Goal: Task Accomplishment & Management: Complete application form

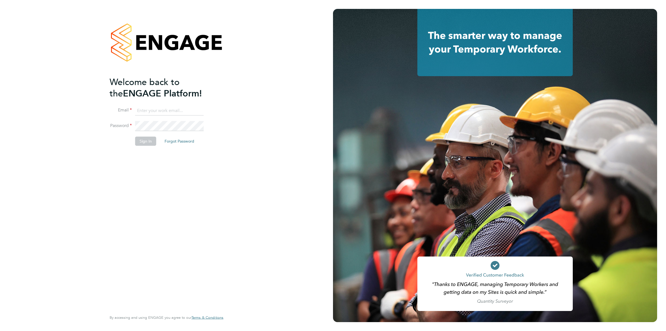
type input "grichardson@fr-group.co.uk"
click at [147, 139] on button "Sign In" at bounding box center [145, 141] width 21 height 9
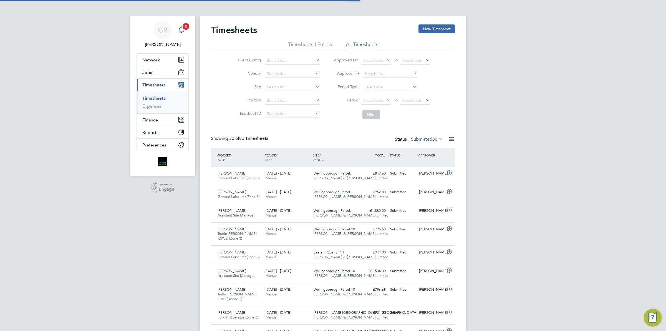
click at [184, 29] on span "2" at bounding box center [186, 26] width 7 height 7
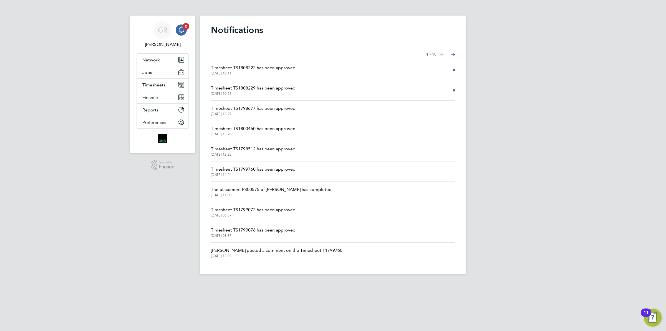
click at [217, 63] on li "Timesheet TS1808222 has been approved [DATE] 10:11" at bounding box center [333, 70] width 244 height 20
click at [248, 69] on span "Timesheet TS1808222 has been approved" at bounding box center [253, 67] width 85 height 7
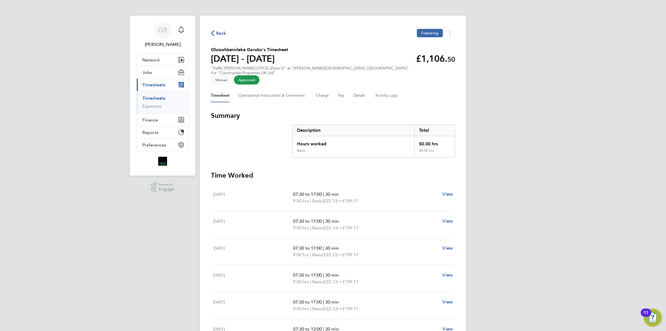
click at [221, 32] on span "Back" at bounding box center [221, 33] width 10 height 7
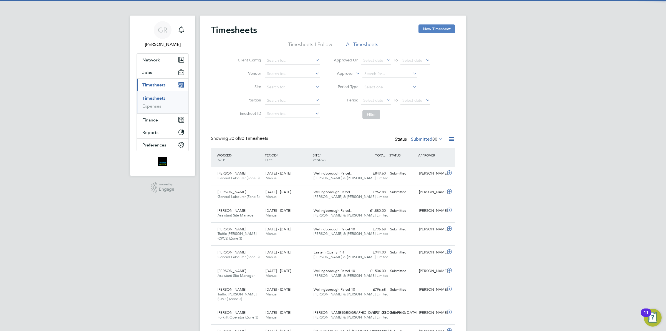
click at [432, 31] on button "New Timesheet" at bounding box center [437, 28] width 37 height 9
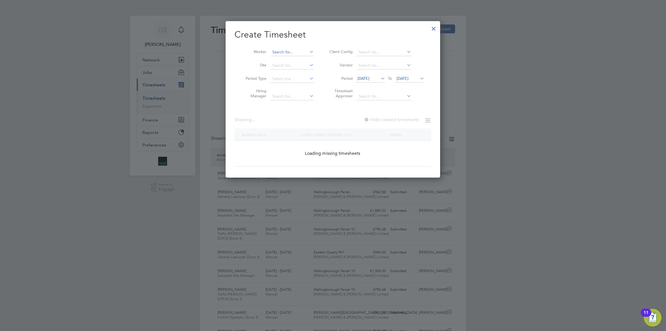
click at [278, 54] on input at bounding box center [292, 52] width 44 height 8
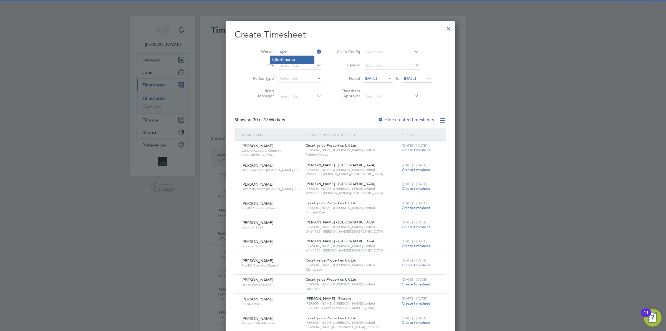
click at [289, 59] on li "[PERSON_NAME]" at bounding box center [292, 59] width 44 height 7
type input "[PERSON_NAME]"
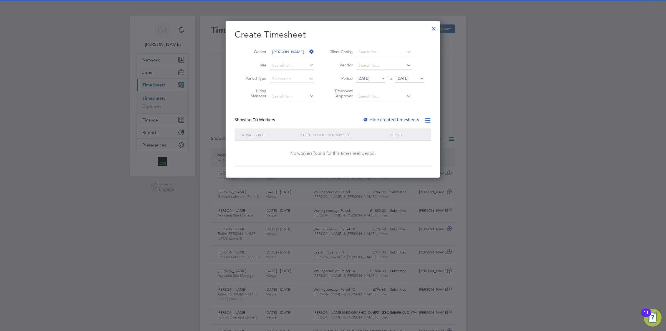
click at [370, 78] on span "[DATE]" at bounding box center [364, 78] width 12 height 5
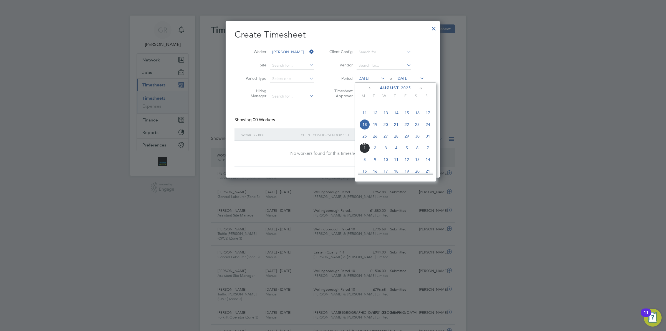
click at [365, 141] on span "25" at bounding box center [365, 136] width 11 height 11
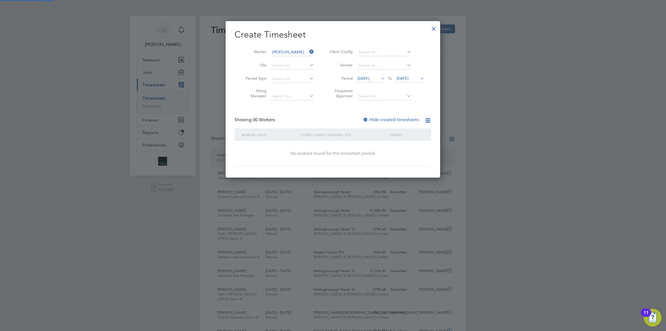
click at [409, 79] on span "[DATE]" at bounding box center [403, 78] width 12 height 5
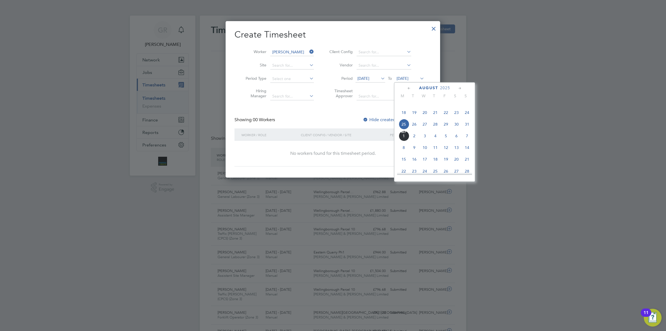
click at [471, 129] on span "31" at bounding box center [467, 124] width 11 height 11
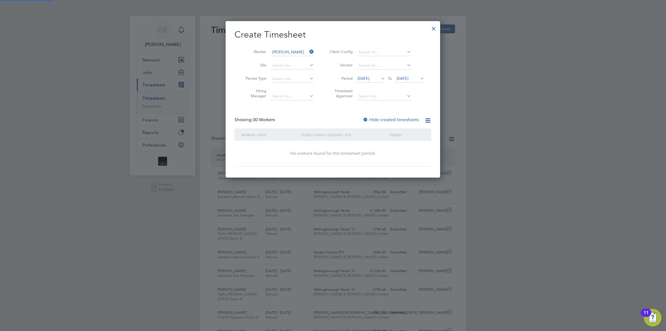
click at [383, 117] on label "Hide created timesheets" at bounding box center [391, 120] width 56 height 6
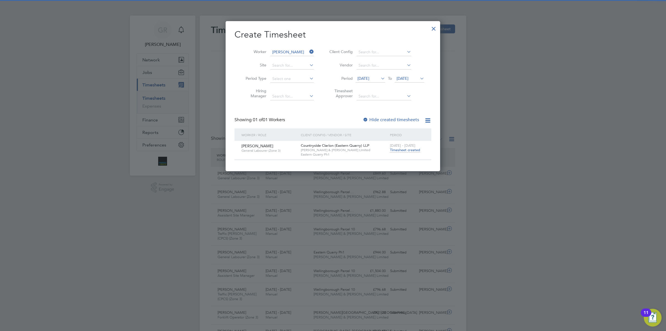
click at [405, 150] on span "Timesheet created" at bounding box center [405, 149] width 30 height 5
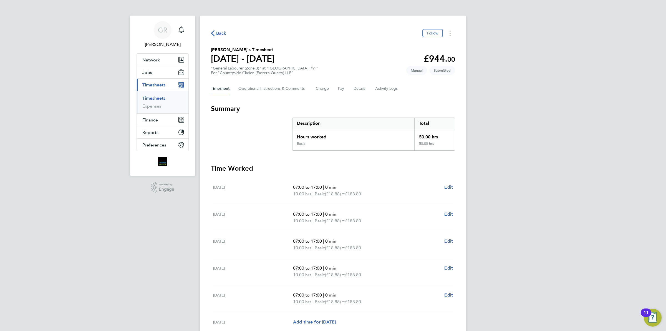
click at [224, 31] on div "Back Follow" at bounding box center [333, 33] width 244 height 9
click at [219, 35] on span "Back" at bounding box center [221, 33] width 10 height 7
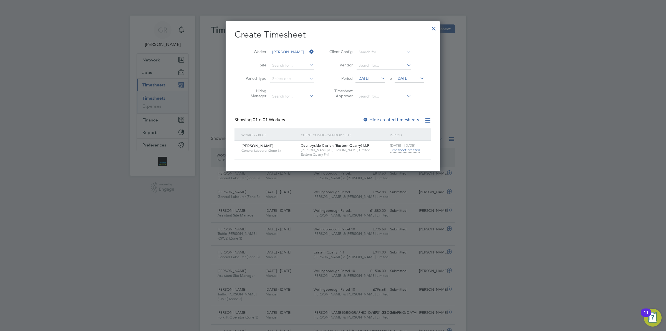
click at [308, 50] on icon at bounding box center [308, 52] width 0 height 8
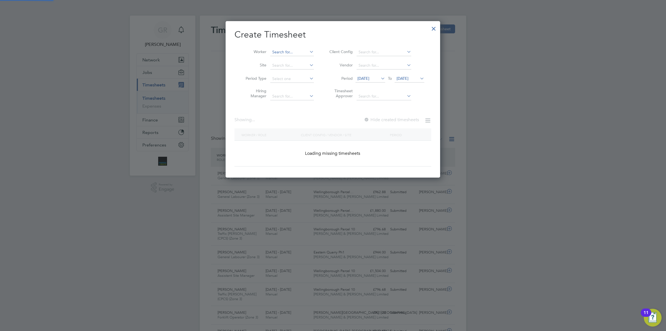
click at [299, 55] on input at bounding box center [292, 52] width 44 height 8
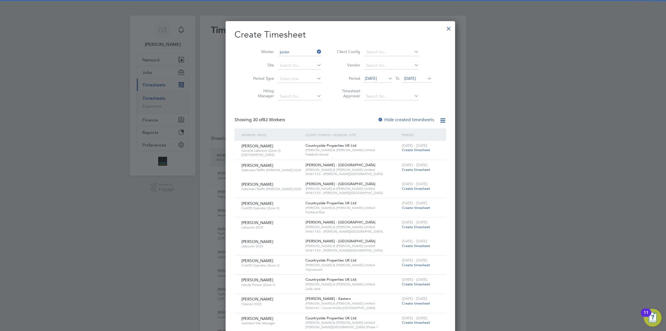
click at [297, 59] on li "[PERSON_NAME]" at bounding box center [292, 59] width 44 height 7
type input "[PERSON_NAME]"
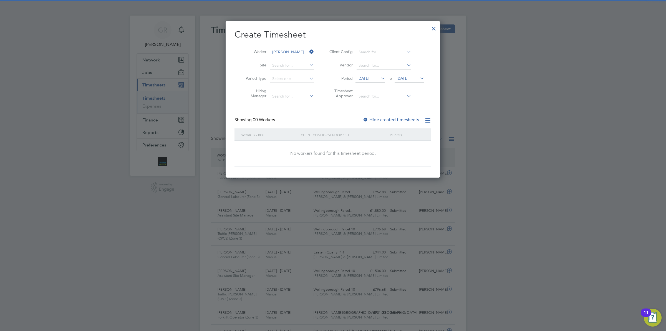
click at [383, 118] on label "Hide created timesheets" at bounding box center [391, 120] width 56 height 6
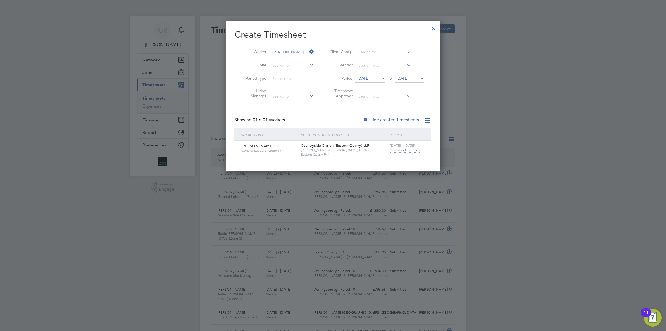
click at [405, 152] on span "Timesheet created" at bounding box center [405, 149] width 30 height 5
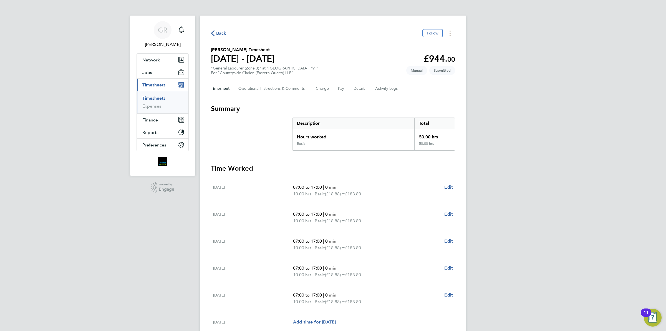
click at [214, 34] on icon "button" at bounding box center [213, 33] width 4 height 6
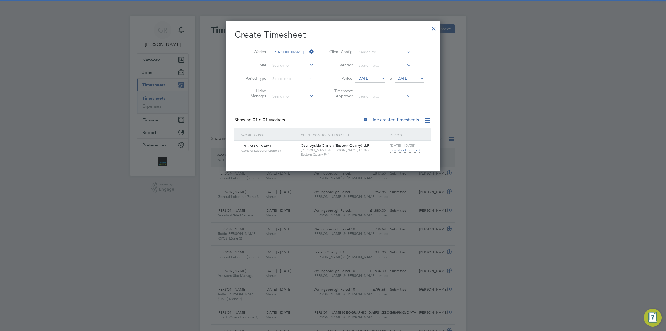
click at [308, 50] on icon at bounding box center [308, 52] width 0 height 8
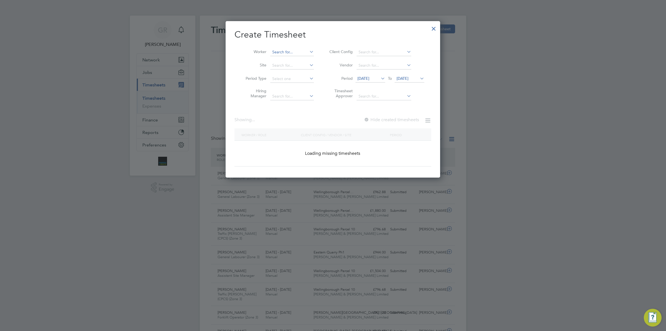
click at [282, 53] on input at bounding box center [292, 52] width 44 height 8
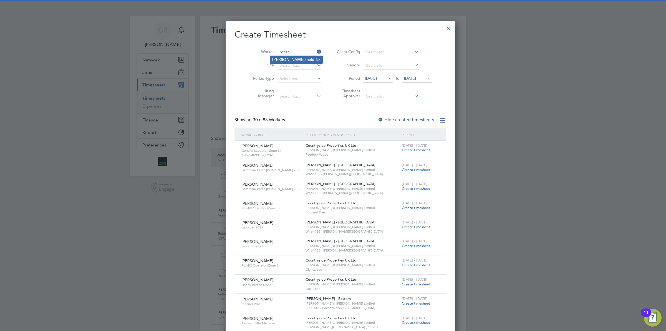
click at [285, 57] on li "[PERSON_NAME]" at bounding box center [296, 59] width 53 height 7
type input "[PERSON_NAME]"
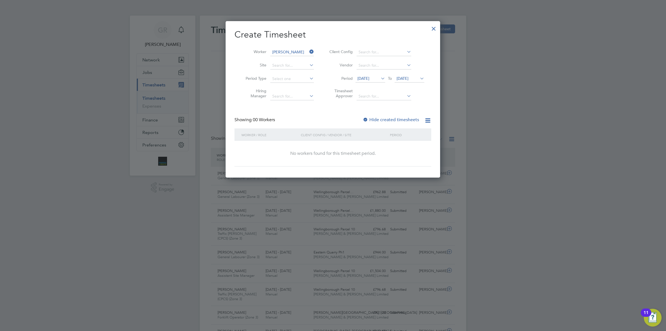
click at [390, 117] on label "Hide created timesheets" at bounding box center [391, 120] width 56 height 6
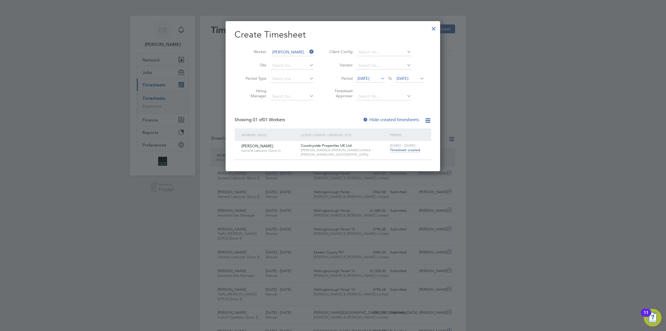
click at [403, 150] on span "Timesheet created" at bounding box center [405, 149] width 30 height 5
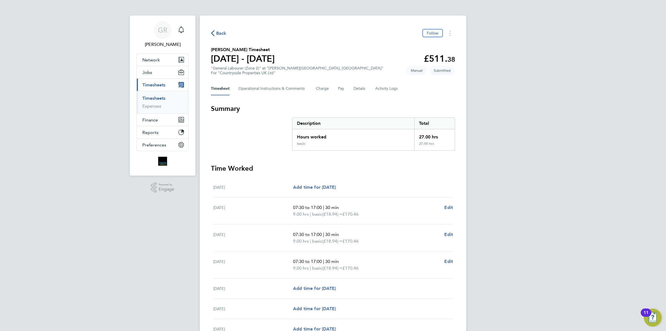
click at [218, 34] on span "Back" at bounding box center [221, 33] width 10 height 7
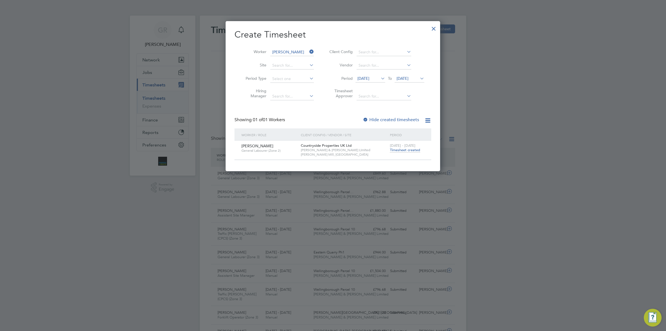
click at [308, 49] on icon at bounding box center [308, 52] width 0 height 8
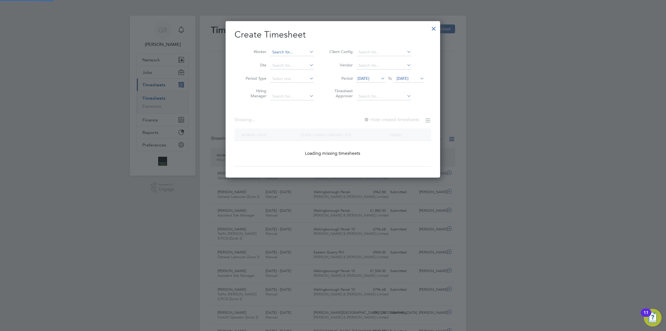
click at [285, 53] on input at bounding box center [292, 52] width 44 height 8
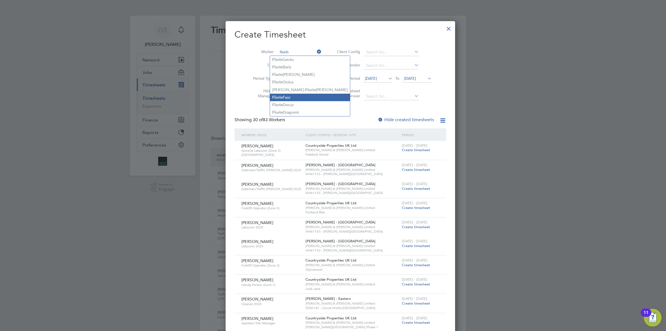
click at [290, 99] on li "[PERSON_NAME]" at bounding box center [310, 97] width 80 height 7
type input "[PERSON_NAME]"
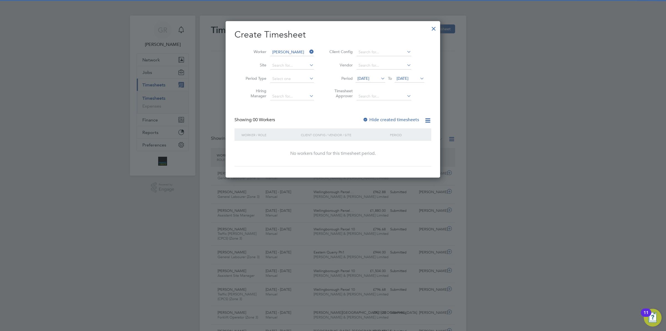
click at [393, 121] on label "Hide created timesheets" at bounding box center [391, 120] width 56 height 6
click at [395, 119] on label "Hide created timesheets" at bounding box center [391, 120] width 56 height 6
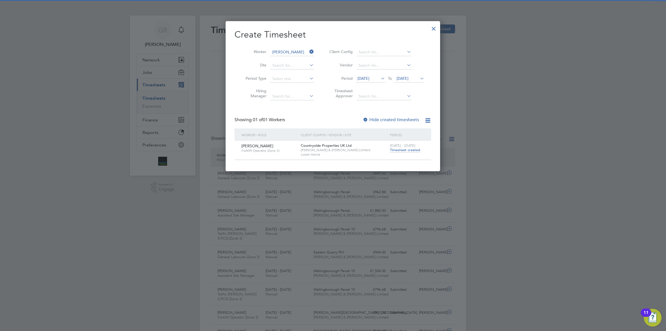
click at [404, 145] on span "[DATE] - [DATE]" at bounding box center [403, 145] width 26 height 5
click at [404, 149] on span "Timesheet created" at bounding box center [405, 149] width 30 height 5
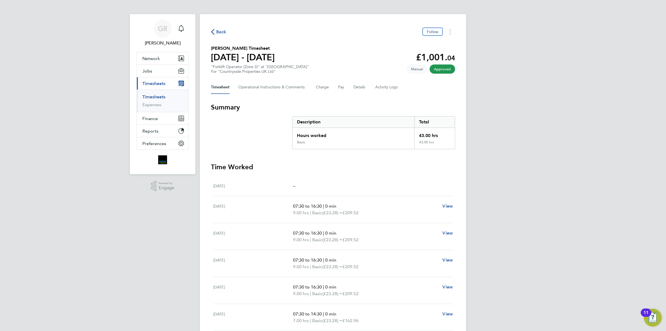
click at [219, 31] on span "Back" at bounding box center [221, 32] width 10 height 7
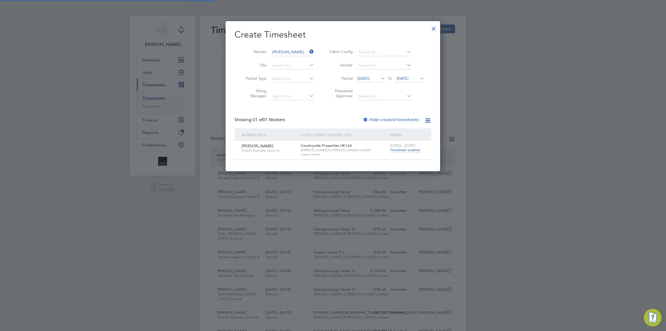
scroll to position [3, 3]
click at [308, 52] on icon at bounding box center [308, 52] width 0 height 8
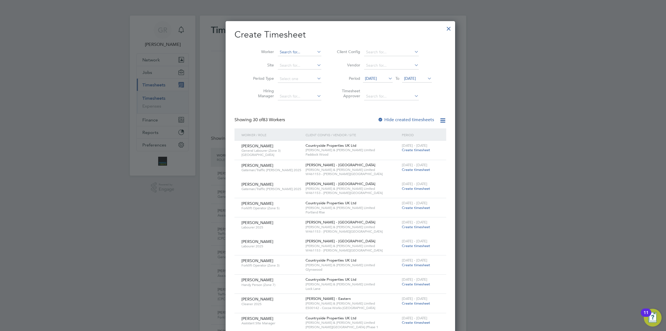
click at [289, 52] on input at bounding box center [300, 52] width 44 height 8
click at [300, 58] on li "[PERSON_NAME]" at bounding box center [304, 59] width 69 height 7
type input "[PERSON_NAME]"
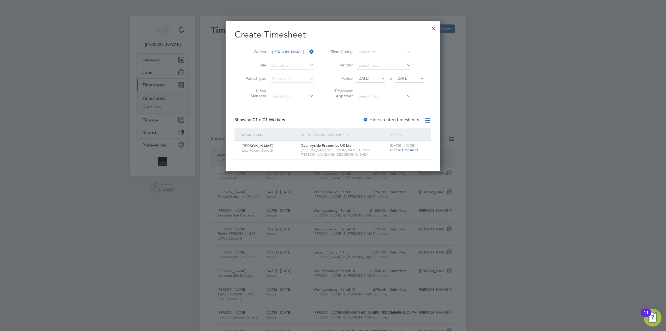
click at [404, 152] on span "Create timesheet" at bounding box center [404, 149] width 28 height 5
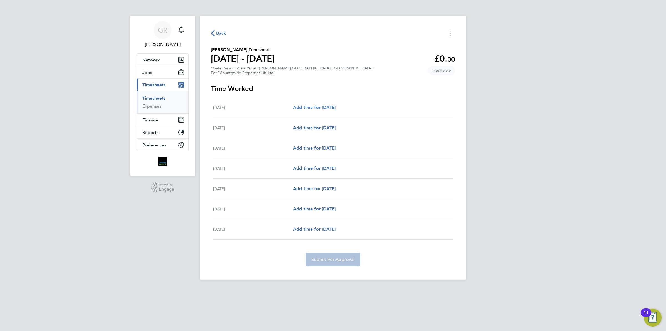
click at [319, 108] on span "Add time for [DATE]" at bounding box center [314, 107] width 43 height 5
select select "30"
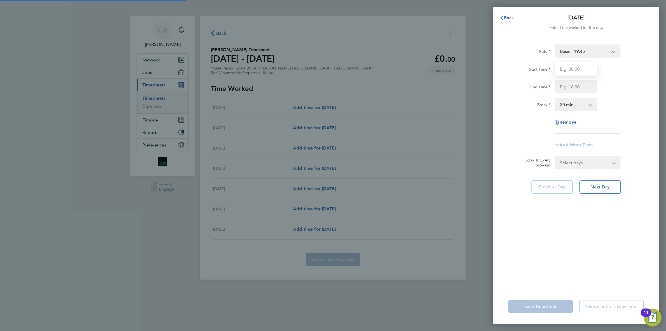
click at [581, 67] on input "Start Time" at bounding box center [576, 68] width 42 height 13
type input "07:30"
type input "17:00"
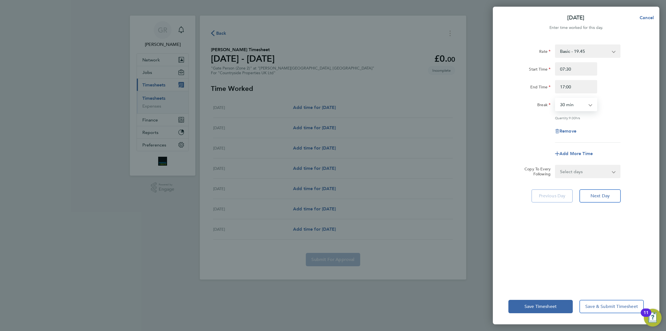
click at [597, 167] on select "Select days Day Weekday (Mon-Fri) Weekend (Sat-Sun) [DATE] [DATE] [DATE] [DATE]…" at bounding box center [585, 171] width 58 height 12
select select "WEEKDAY"
click at [556, 165] on select "Select days Day Weekday (Mon-Fri) Weekend (Sat-Sun) [DATE] [DATE] [DATE] [DATE]…" at bounding box center [585, 171] width 58 height 12
select select "[DATE]"
click at [649, 19] on span "Cancel" at bounding box center [646, 17] width 16 height 5
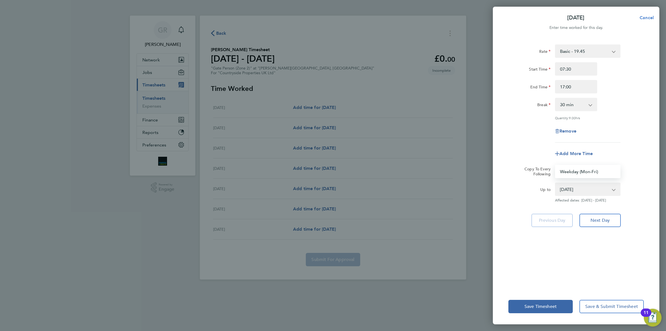
select select "0: null"
select select "30"
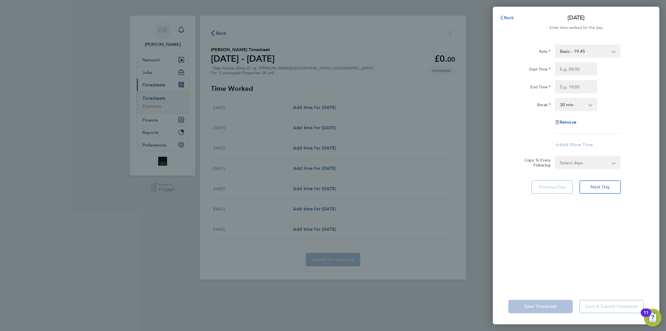
click at [510, 17] on span "Back" at bounding box center [509, 17] width 10 height 5
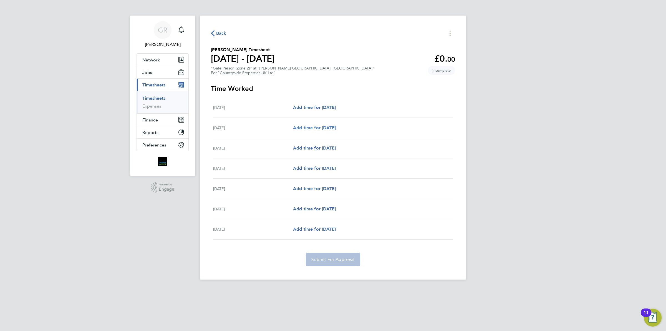
click at [309, 129] on span "Add time for [DATE]" at bounding box center [314, 127] width 43 height 5
select select "30"
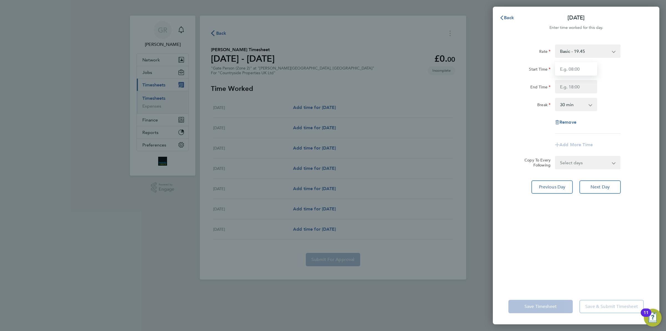
click at [566, 72] on input "Start Time" at bounding box center [576, 68] width 42 height 13
type input "07:30"
type input "17:00"
click at [629, 272] on div "Rate Basic - 19.45 Start Time 07:30 End Time 17:00 Break 0 min 15 min 30 min 45…" at bounding box center [576, 163] width 167 height 251
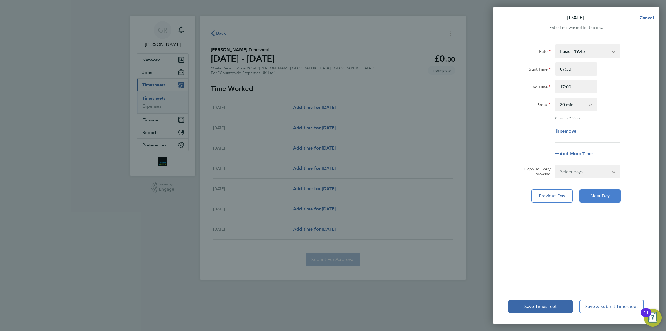
click at [593, 195] on span "Next Day" at bounding box center [600, 196] width 19 height 6
select select "30"
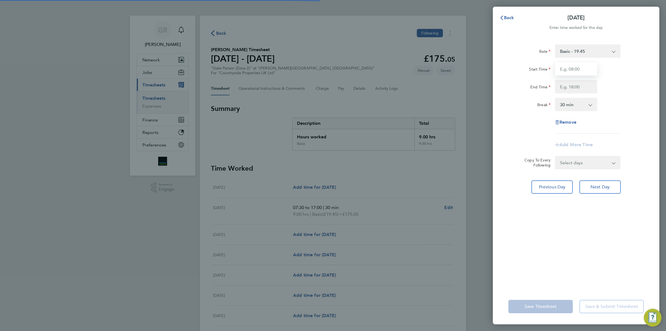
click at [567, 69] on input "Start Time" at bounding box center [576, 68] width 42 height 13
type input "07:30"
type input "17:00"
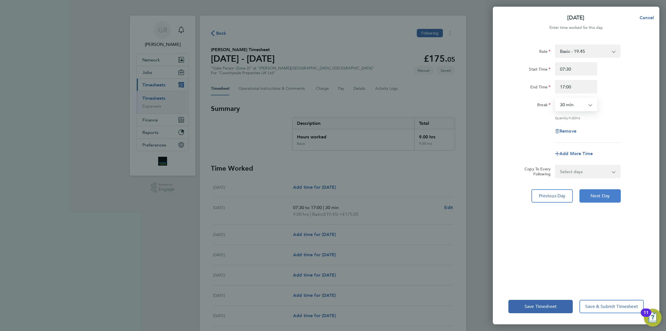
click at [601, 194] on span "Next Day" at bounding box center [600, 196] width 19 height 6
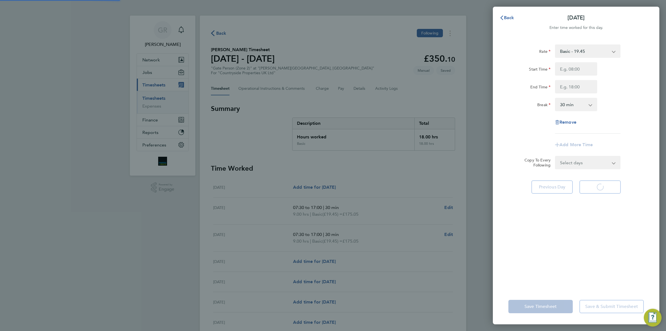
select select "30"
click at [564, 64] on input "Start Time" at bounding box center [576, 68] width 42 height 13
type input "07:30"
type input "17:00"
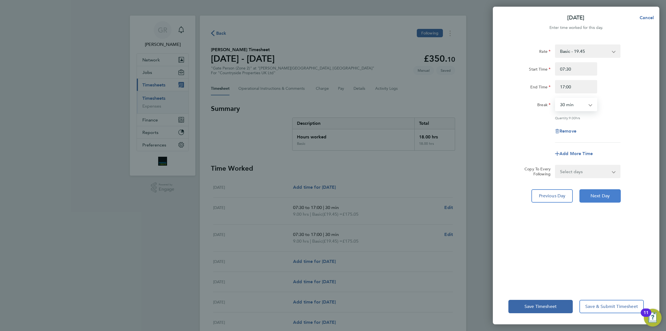
click at [591, 194] on span "Next Day" at bounding box center [600, 196] width 19 height 6
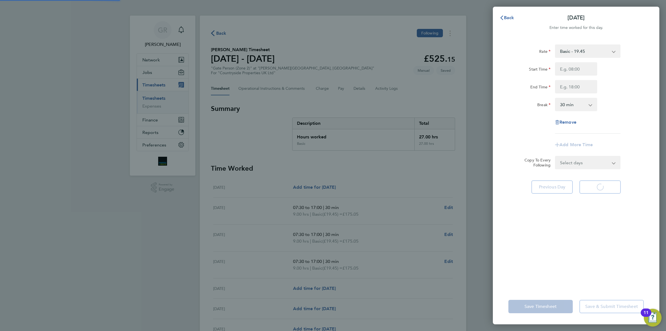
select select "30"
click at [570, 71] on input "Start Time" at bounding box center [576, 68] width 42 height 13
type input "07:30"
type input "17:00"
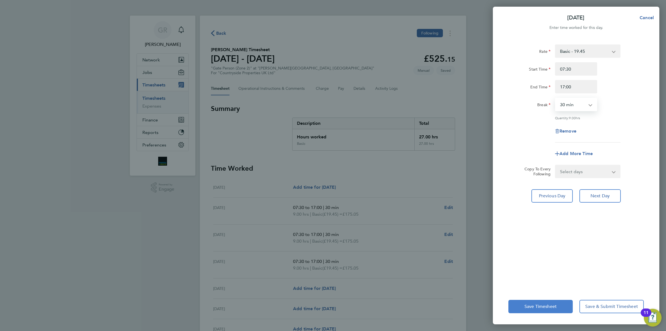
click at [538, 306] on span "Save Timesheet" at bounding box center [541, 306] width 32 height 6
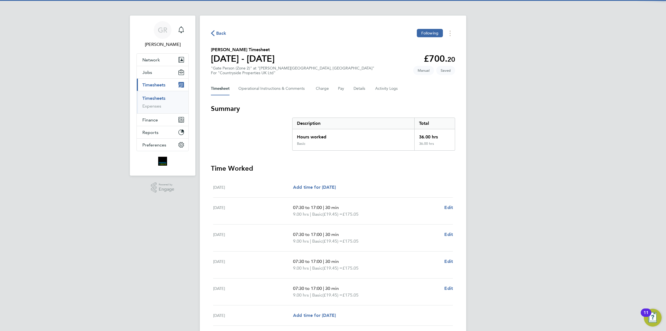
scroll to position [35, 0]
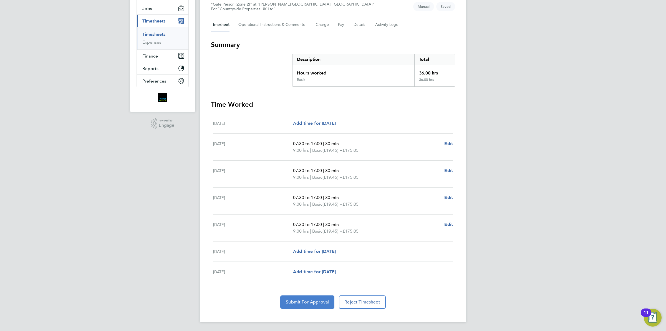
click at [314, 306] on button "Submit For Approval" at bounding box center [307, 301] width 54 height 13
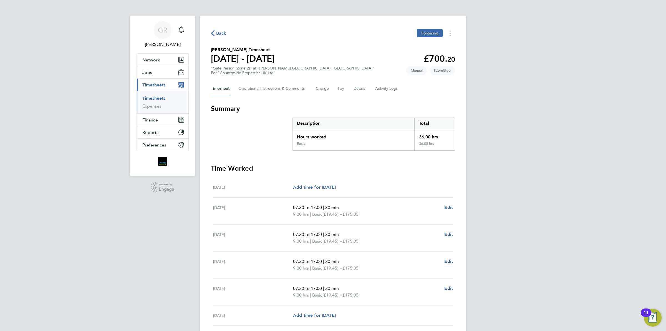
click at [221, 31] on span "Back" at bounding box center [221, 33] width 10 height 7
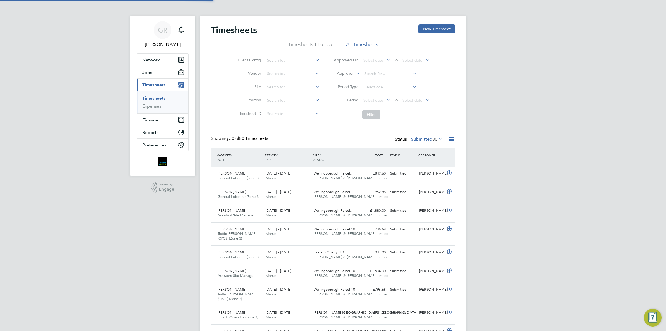
scroll to position [14, 48]
click at [429, 31] on button "New Timesheet" at bounding box center [437, 28] width 37 height 9
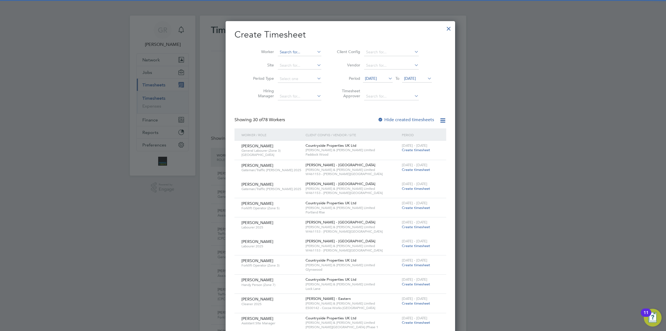
click at [285, 49] on input at bounding box center [300, 52] width 44 height 8
click at [304, 66] on li "Oluw ahbemileke Garuba" at bounding box center [294, 66] width 49 height 7
type input "Oluwahbemileke Garuba"
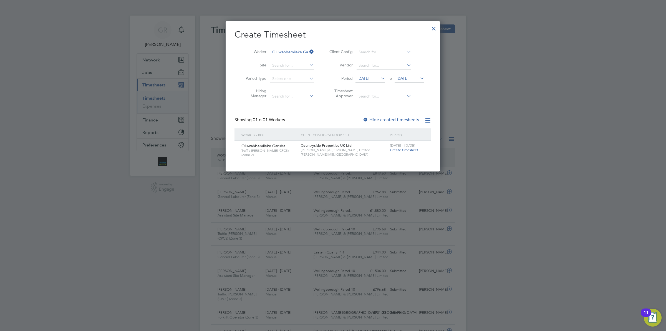
click at [408, 151] on span "Create timesheet" at bounding box center [404, 149] width 28 height 5
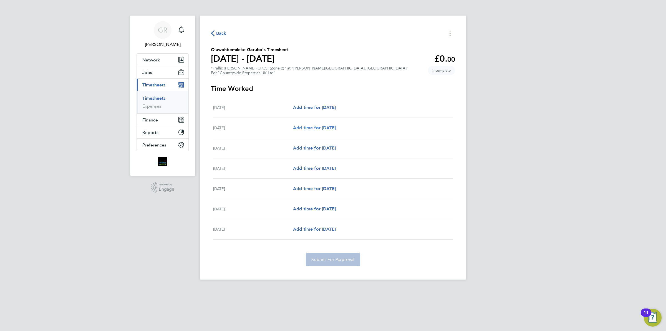
click at [300, 128] on span "Add time for [DATE]" at bounding box center [314, 127] width 43 height 5
select select "30"
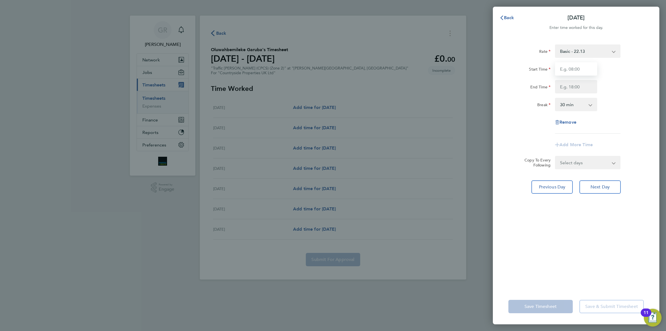
click at [578, 69] on input "Start Time" at bounding box center [576, 68] width 42 height 13
type input "07:30"
type input "17:00"
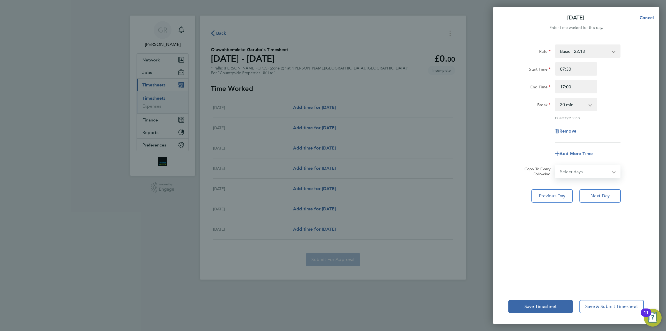
click at [586, 175] on select "Select days Day Weekday (Mon-Fri) Weekend (Sat-Sun) [DATE] [DATE] [DATE] [DATE]…" at bounding box center [585, 171] width 58 height 12
select select "WEEKDAY"
click at [556, 165] on select "Select days Day Weekday (Mon-Fri) Weekend (Sat-Sun) [DATE] [DATE] [DATE] [DATE]…" at bounding box center [585, 171] width 58 height 12
select select "[DATE]"
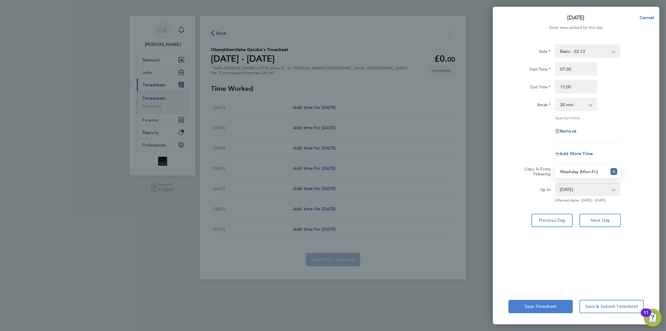
click at [537, 303] on span "Save Timesheet" at bounding box center [541, 306] width 32 height 6
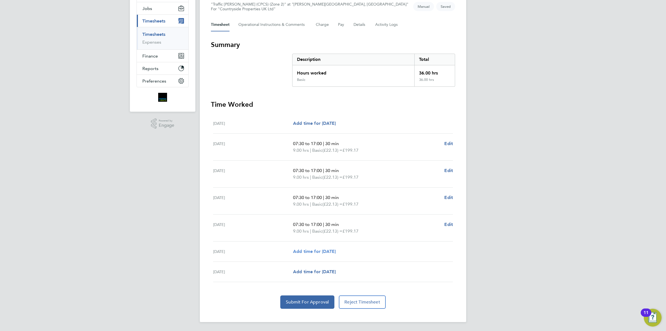
click at [324, 251] on span "Add time for [DATE]" at bounding box center [314, 251] width 43 height 5
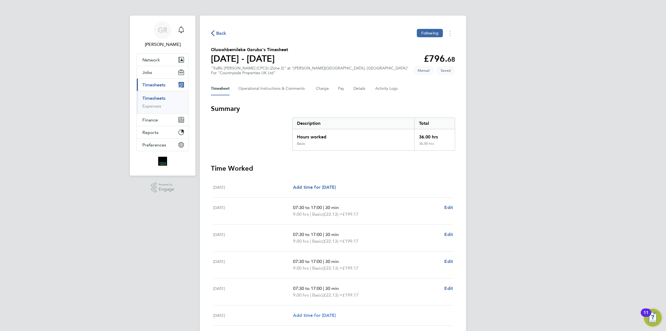
select select "30"
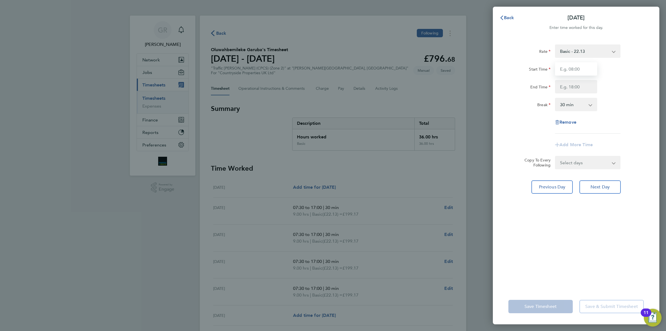
click at [563, 70] on input "Start Time" at bounding box center [576, 68] width 42 height 13
type input "07:30"
type input "17:00"
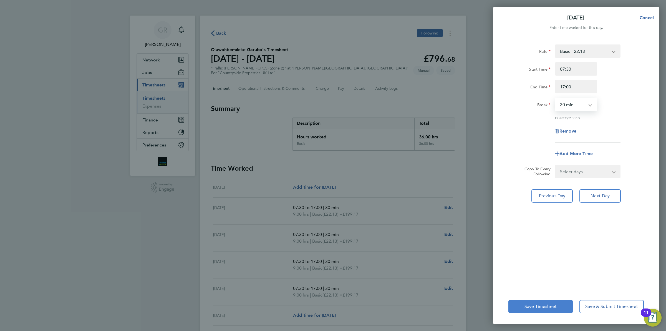
click at [532, 308] on span "Save Timesheet" at bounding box center [541, 306] width 32 height 6
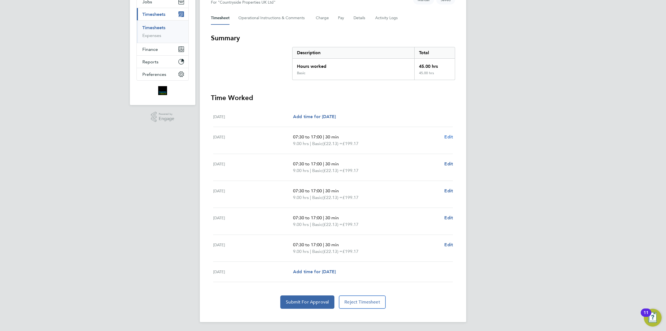
click at [449, 138] on span "Edit" at bounding box center [449, 136] width 9 height 5
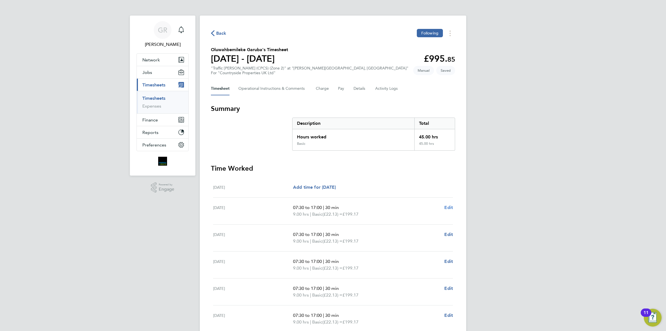
select select "30"
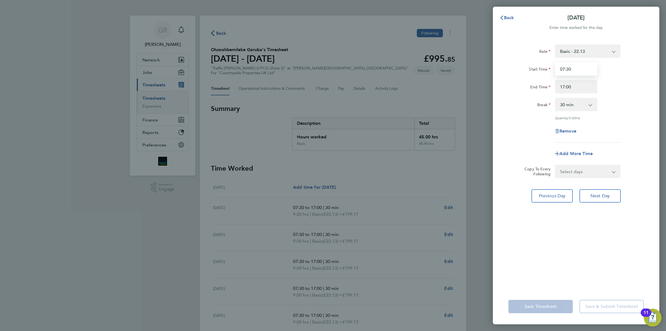
click at [581, 64] on input "07:30" at bounding box center [576, 68] width 42 height 13
type input "07:00"
click at [597, 191] on button "Next Day" at bounding box center [600, 195] width 41 height 13
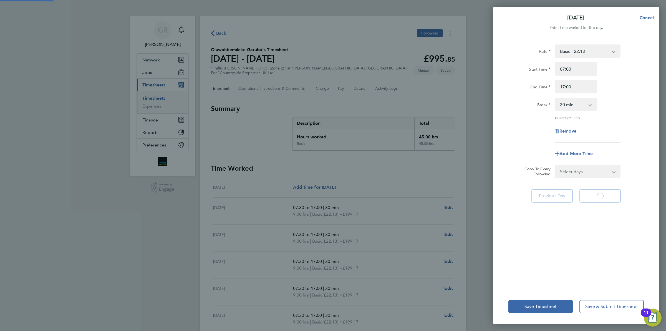
select select "30"
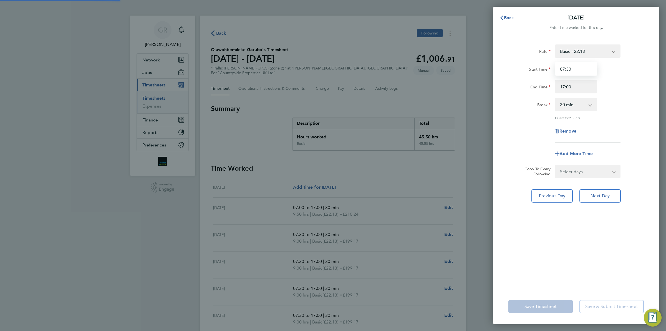
click at [577, 66] on input "07:30" at bounding box center [576, 68] width 42 height 13
type input "07:0"
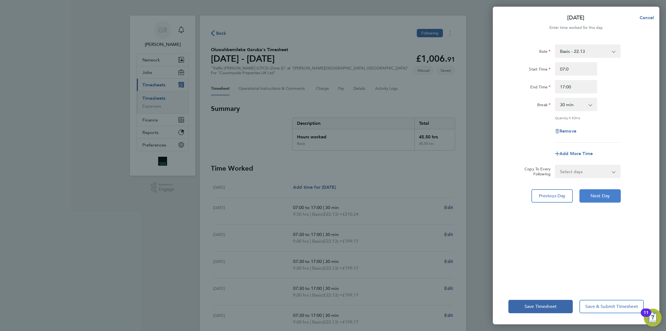
click at [602, 195] on span "Next Day" at bounding box center [600, 196] width 19 height 6
select select "30"
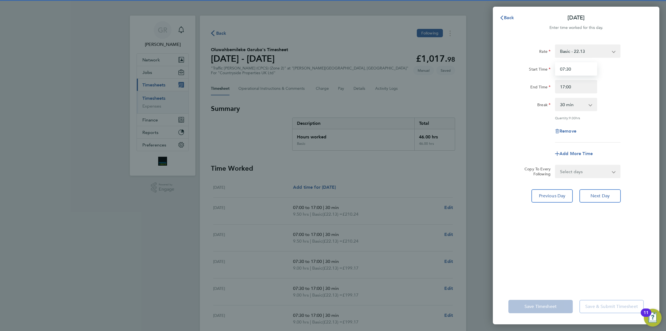
click at [575, 69] on input "07:30" at bounding box center [576, 68] width 42 height 13
type input "07:00"
click at [603, 193] on span "Next Day" at bounding box center [600, 196] width 19 height 6
click at [603, 193] on app-form-button "Next Day" at bounding box center [598, 195] width 45 height 13
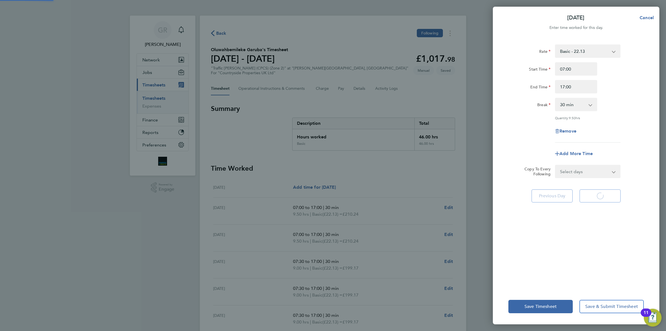
select select "30"
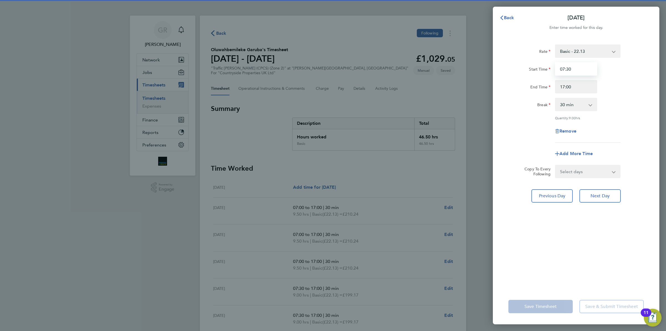
click at [571, 66] on input "07:30" at bounding box center [576, 68] width 42 height 13
type input "07:00"
click at [593, 196] on span "Next Day" at bounding box center [600, 196] width 19 height 6
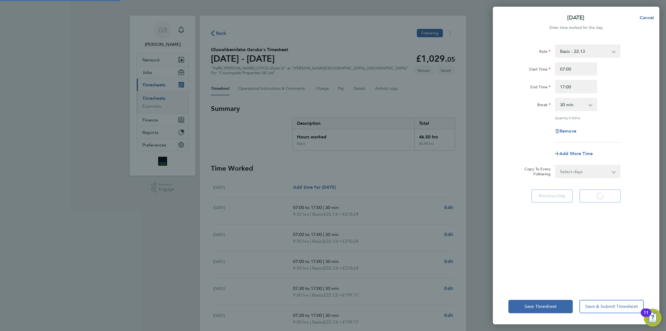
select select "30"
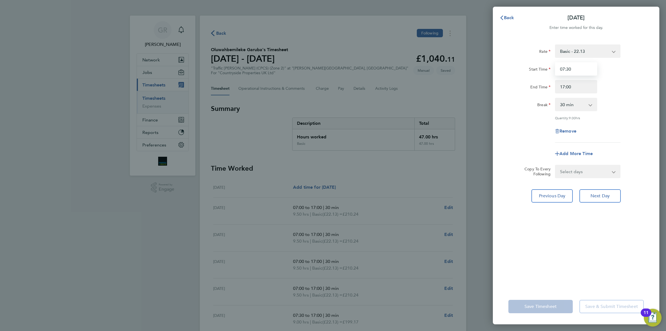
click at [576, 69] on input "07:30" at bounding box center [576, 68] width 42 height 13
type input "07:00"
click at [614, 124] on div "Remove" at bounding box center [576, 130] width 140 height 13
click at [550, 307] on span "Save Timesheet" at bounding box center [541, 306] width 32 height 6
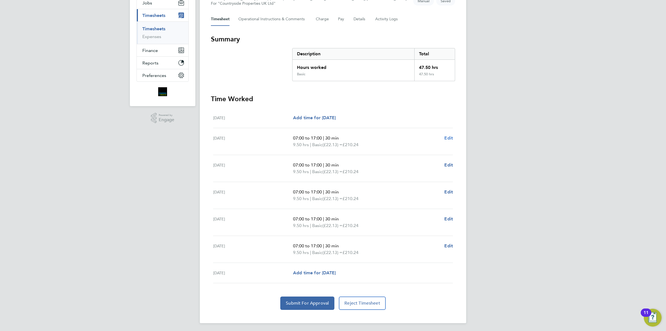
click at [448, 137] on span "Edit" at bounding box center [449, 137] width 9 height 5
select select "30"
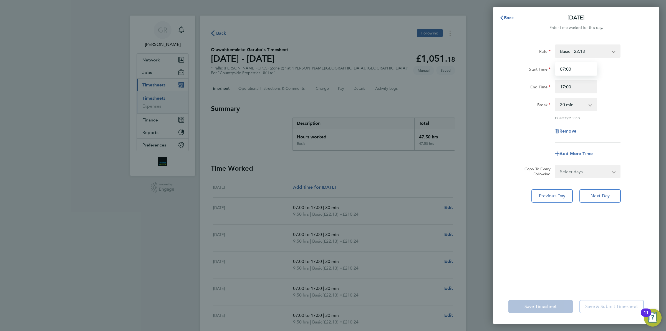
click at [578, 67] on input "07:00" at bounding box center [576, 68] width 42 height 13
type input "07:30"
click at [613, 197] on button "Next Day" at bounding box center [600, 195] width 41 height 13
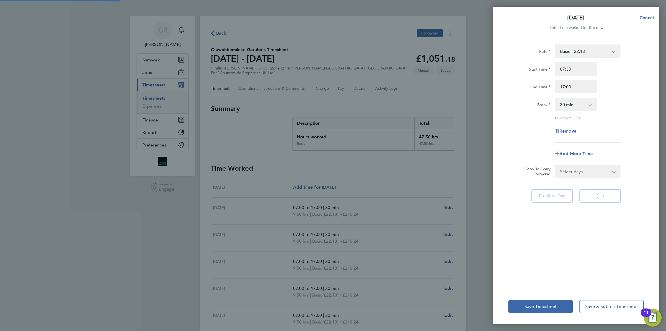
select select "30"
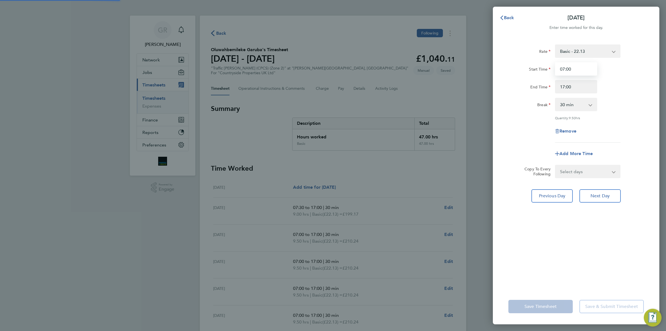
click at [574, 67] on input "07:00" at bounding box center [576, 68] width 42 height 13
type input "07:3"
click at [607, 195] on span "Next Day" at bounding box center [600, 196] width 19 height 6
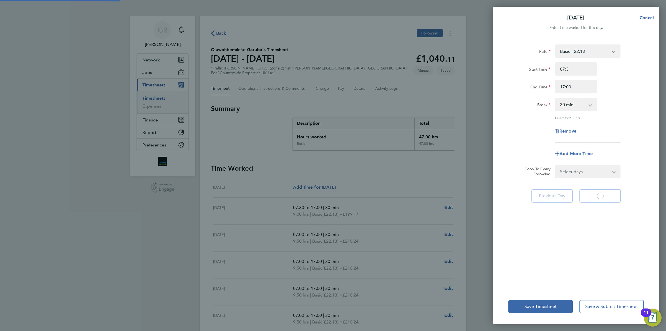
select select "30"
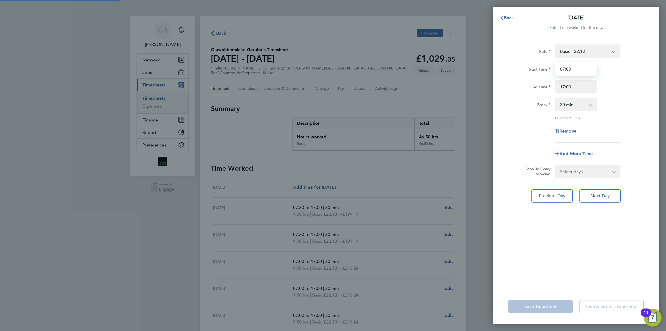
click at [583, 66] on input "07:00" at bounding box center [576, 68] width 42 height 13
type input "07:30"
click at [605, 191] on button "Next Day" at bounding box center [600, 195] width 41 height 13
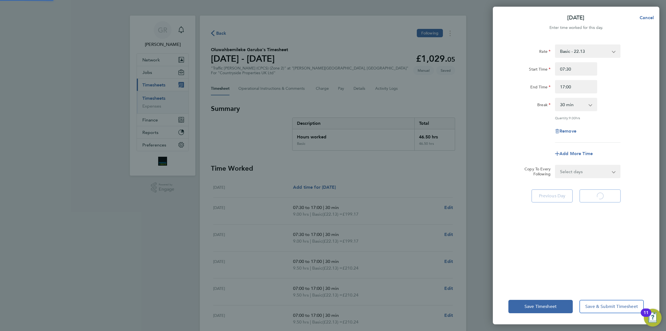
select select "30"
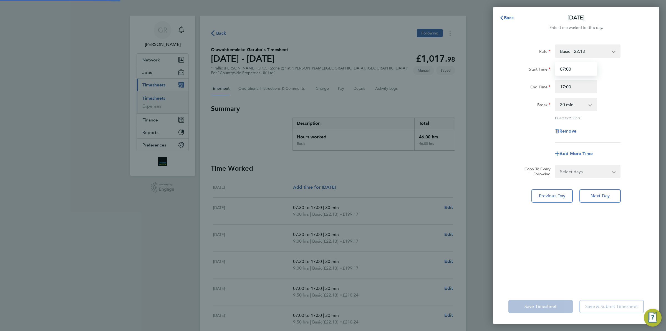
click at [573, 64] on input "07:00" at bounding box center [576, 68] width 42 height 13
type input "07:30"
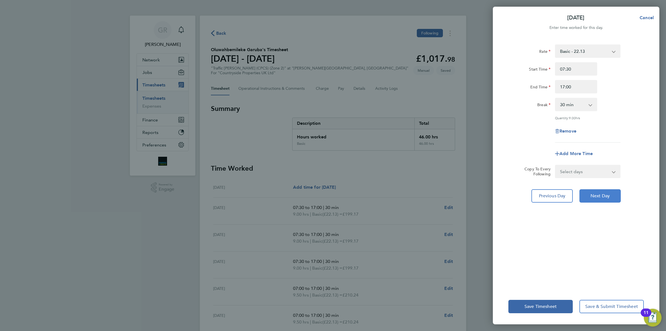
click at [603, 195] on span "Next Day" at bounding box center [600, 196] width 19 height 6
select select "30"
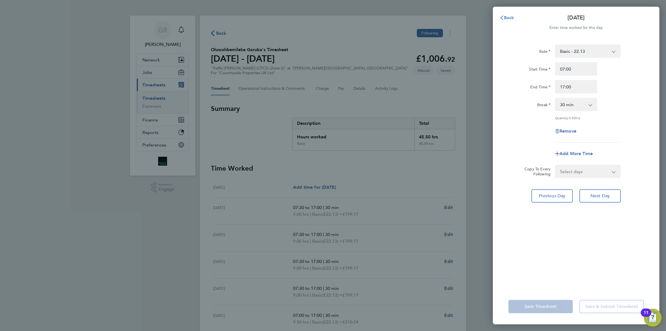
click at [504, 16] on span "Back" at bounding box center [509, 17] width 10 height 5
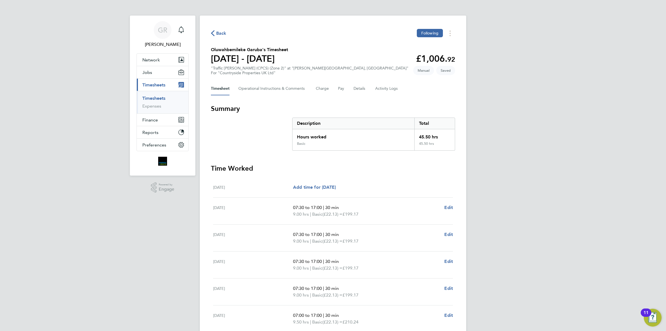
scroll to position [69, 0]
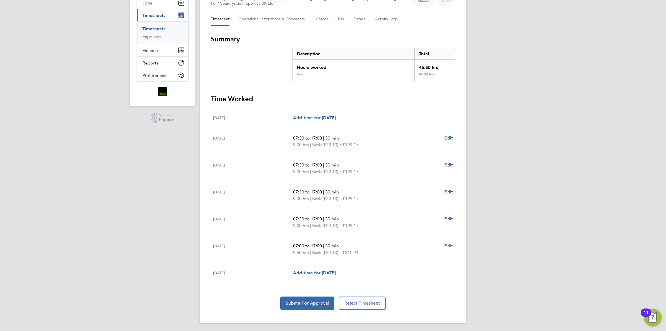
click at [450, 246] on span "Edit" at bounding box center [449, 245] width 9 height 5
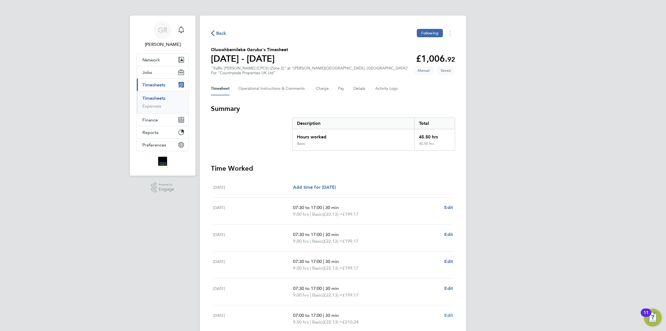
select select "30"
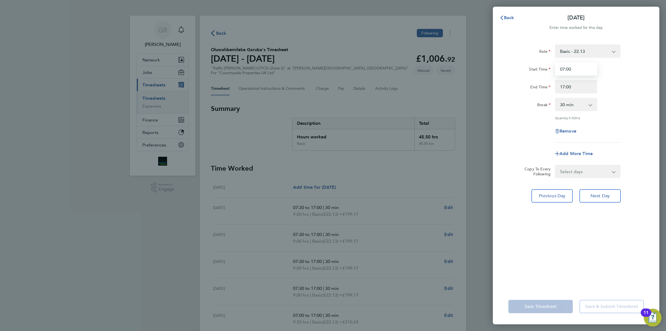
click at [580, 71] on input "07:00" at bounding box center [576, 68] width 42 height 13
type input "07:30"
click at [487, 162] on div "Back [DATE] Enter time worked for this day. Rate Basic - 22.13 Start Time 07:30…" at bounding box center [333, 165] width 666 height 331
click at [545, 309] on button "Save Timesheet" at bounding box center [541, 306] width 64 height 13
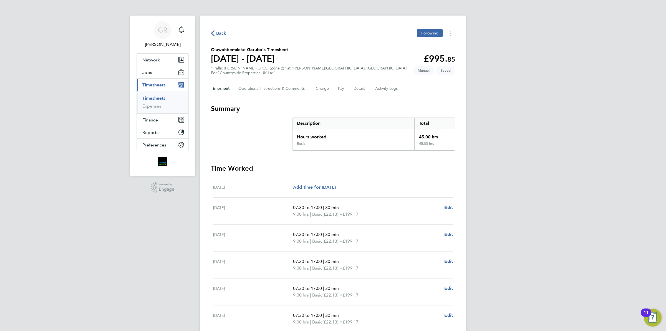
scroll to position [35, 0]
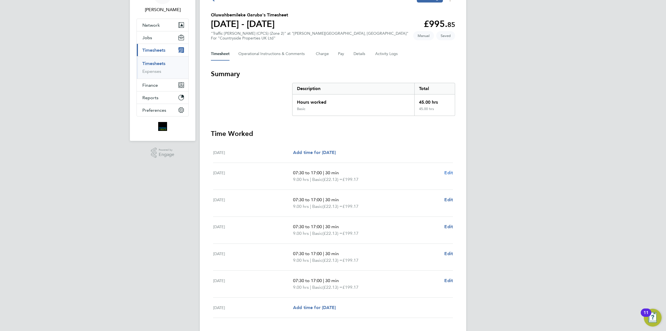
click at [452, 174] on span "Edit" at bounding box center [449, 172] width 9 height 5
select select "30"
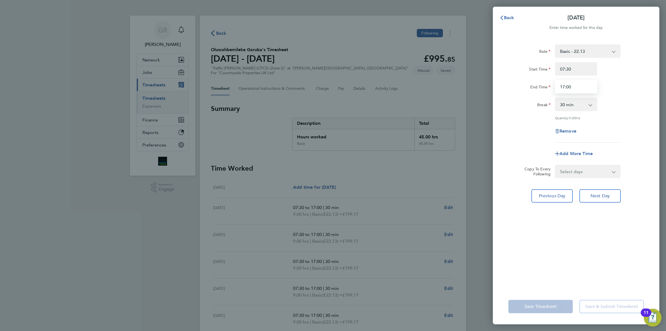
click at [576, 89] on input "17:00" at bounding box center [576, 86] width 42 height 13
click at [576, 67] on input "07:30" at bounding box center [576, 68] width 42 height 13
type input "07:00"
click at [576, 85] on input "17:00" at bounding box center [576, 86] width 42 height 13
type input "17:30"
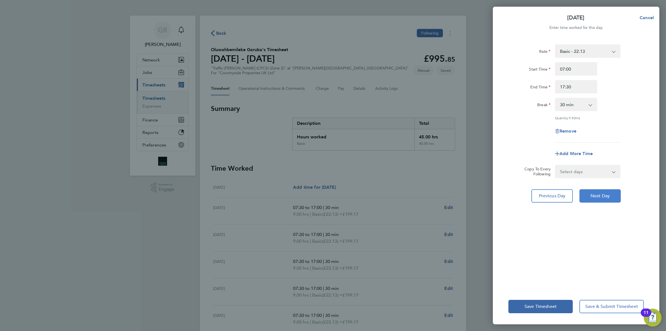
click at [601, 197] on span "Next Day" at bounding box center [600, 196] width 19 height 6
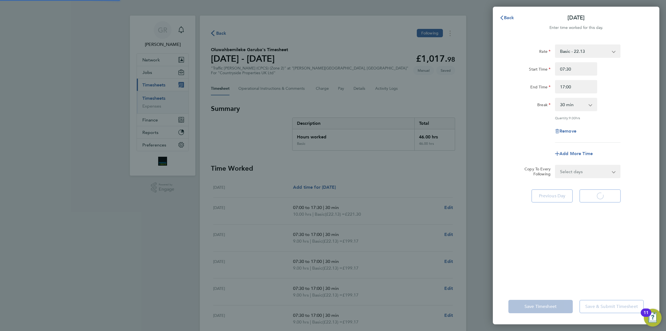
select select "30"
click at [579, 71] on input "07:30" at bounding box center [576, 68] width 42 height 13
type input "07:00"
click at [585, 91] on input "17:00" at bounding box center [576, 86] width 42 height 13
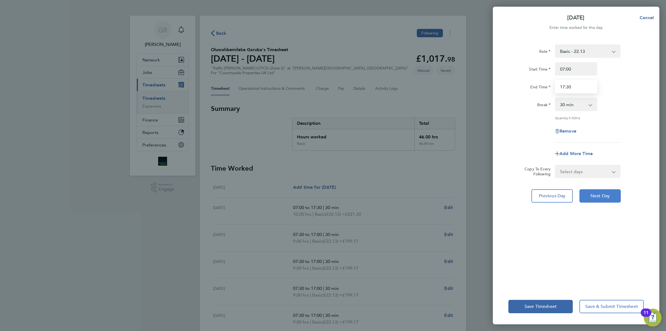
type input "17:30"
click at [597, 190] on button "Next Day" at bounding box center [600, 195] width 41 height 13
select select "30"
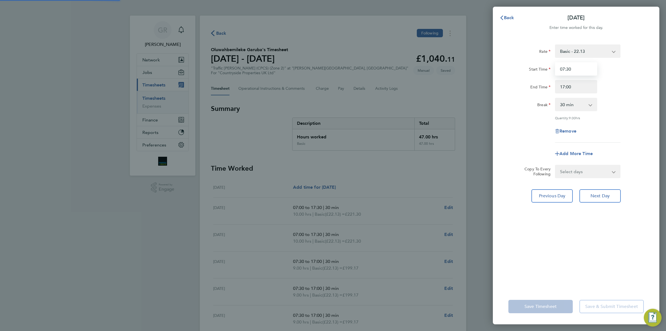
click at [582, 70] on input "07:30" at bounding box center [576, 68] width 42 height 13
type input "07:00"
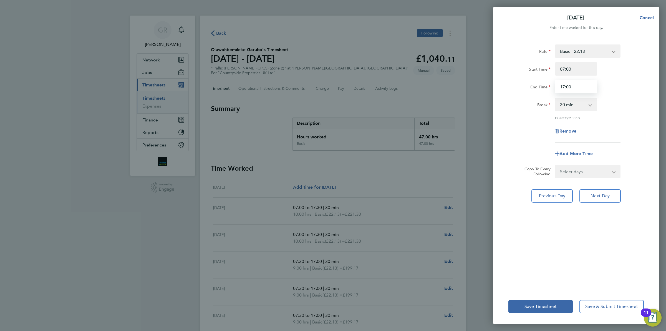
click at [577, 91] on input "17:00" at bounding box center [576, 86] width 42 height 13
type input "17:30"
click at [600, 197] on span "Next Day" at bounding box center [600, 196] width 19 height 6
select select "30"
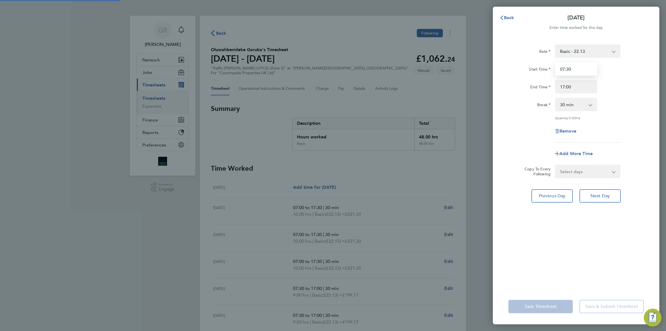
click at [580, 70] on input "07:30" at bounding box center [576, 68] width 42 height 13
type input "07:00"
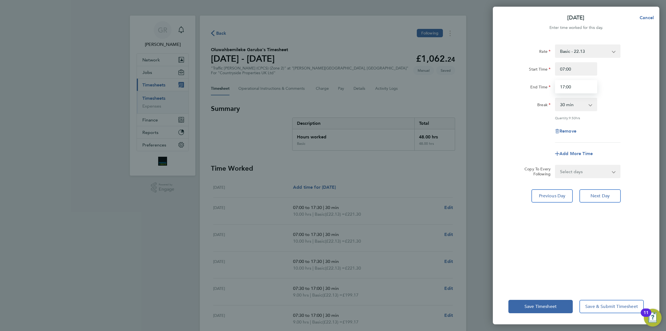
click at [580, 89] on input "17:00" at bounding box center [576, 86] width 42 height 13
type input "17:30"
click at [603, 193] on span "Next Day" at bounding box center [600, 196] width 19 height 6
select select "30"
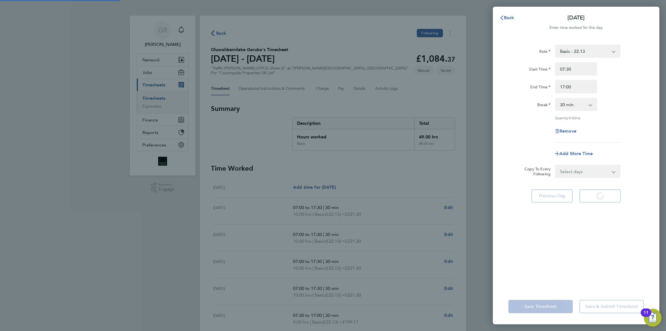
select select "30"
click at [579, 63] on input "07:30" at bounding box center [576, 68] width 42 height 13
type input "07:00"
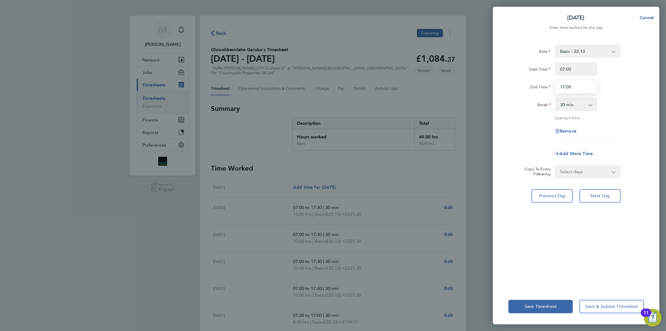
click at [576, 85] on input "17:00" at bounding box center [576, 86] width 42 height 13
type input "17:30"
click at [562, 310] on button "Save Timesheet" at bounding box center [541, 306] width 64 height 13
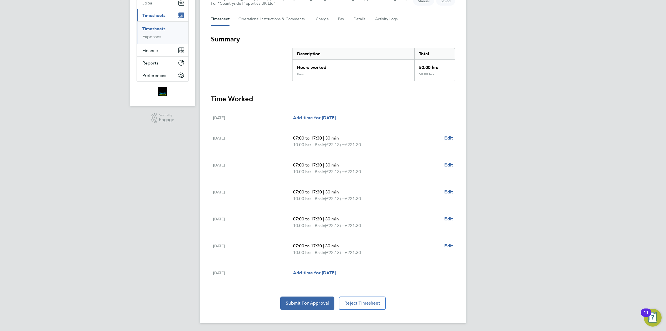
scroll to position [71, 0]
click at [314, 298] on button "Submit For Approval" at bounding box center [307, 301] width 54 height 13
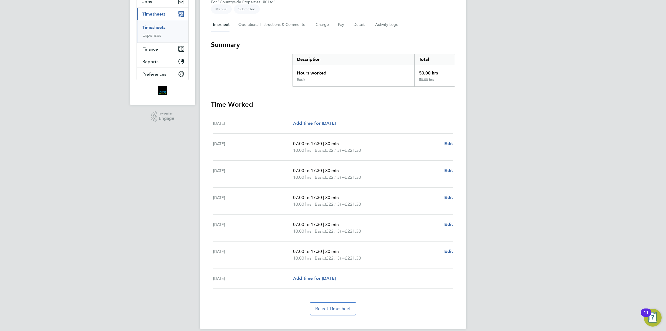
scroll to position [0, 0]
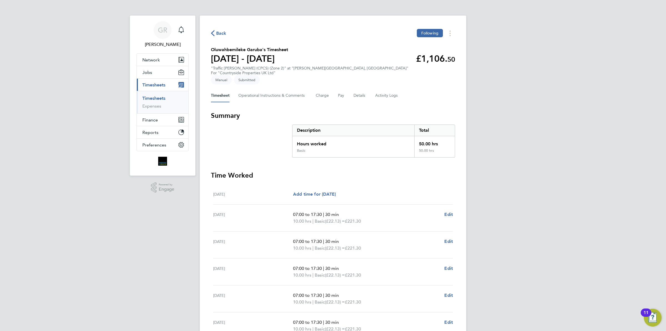
click at [222, 34] on span "Back" at bounding box center [221, 33] width 10 height 7
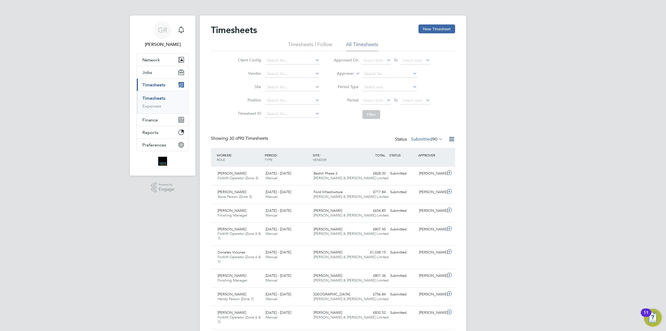
scroll to position [14, 48]
